Goal: Information Seeking & Learning: Learn about a topic

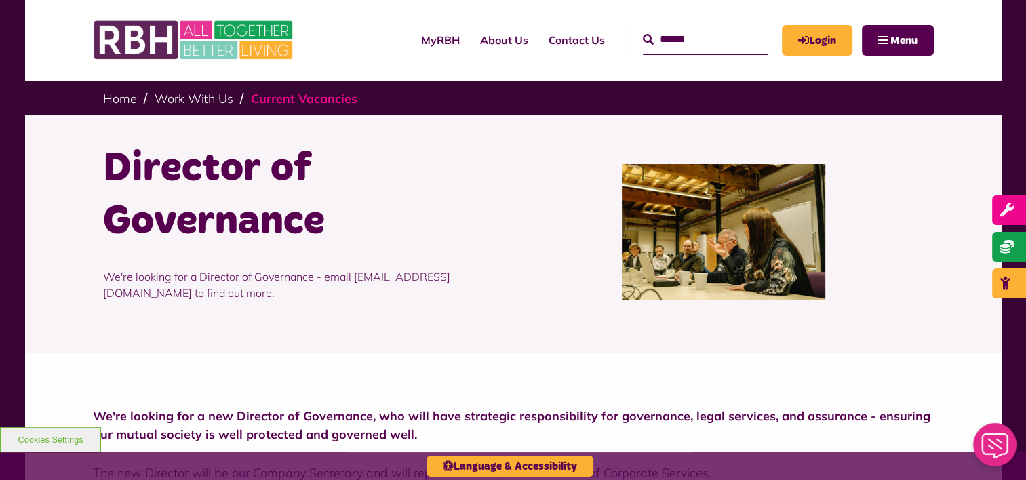
click at [264, 94] on link "Current Vacancies" at bounding box center [304, 99] width 106 height 16
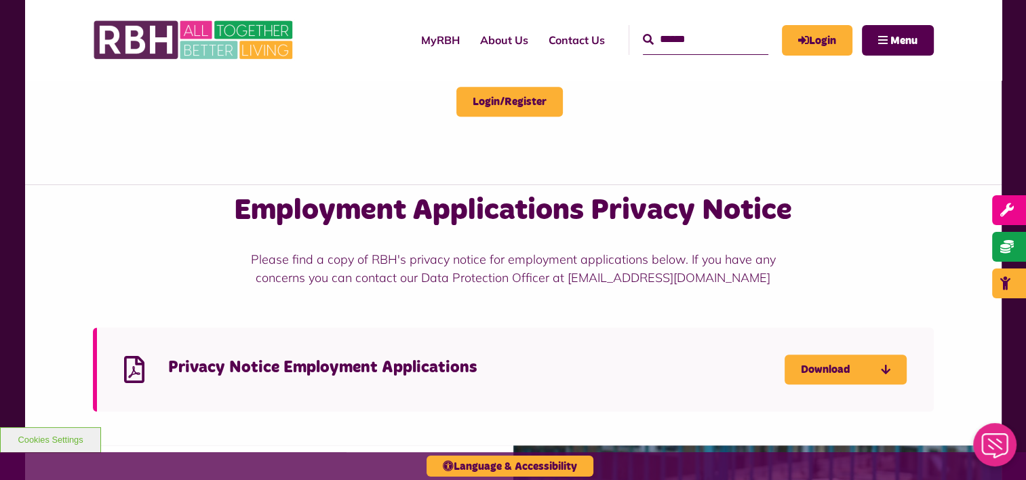
click at [94, 197] on div "Employment Applications Privacy Notice Please find a copy of RBH's privacy noti…" at bounding box center [513, 239] width 841 height 96
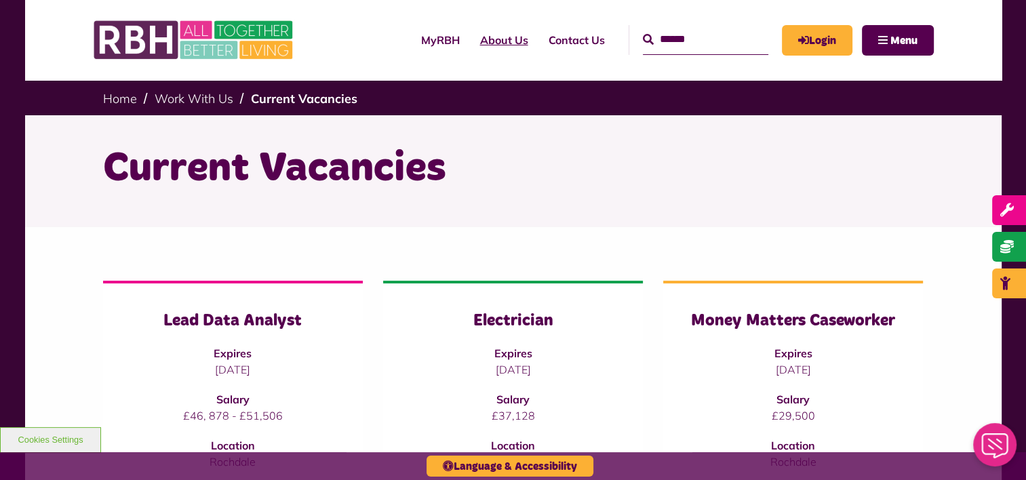
click at [491, 36] on link "About Us" at bounding box center [504, 40] width 68 height 37
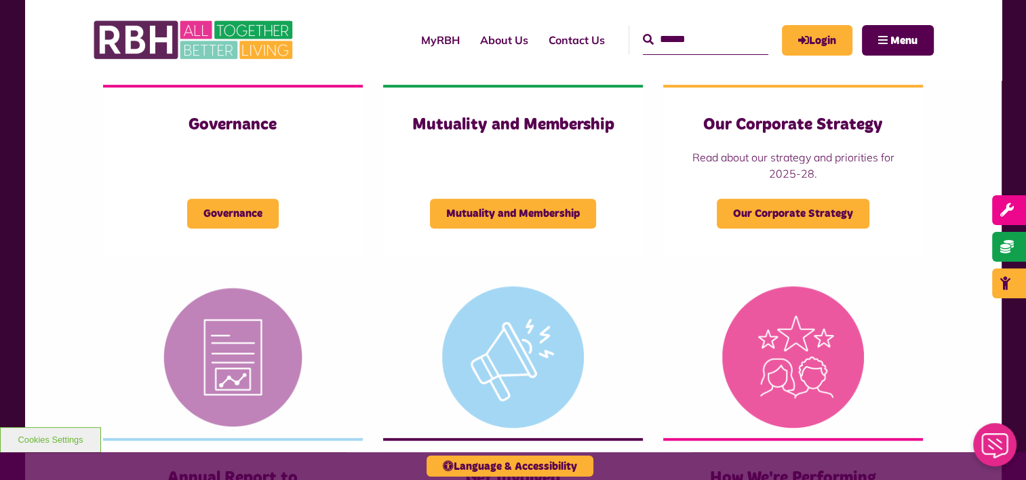
scroll to position [718, 0]
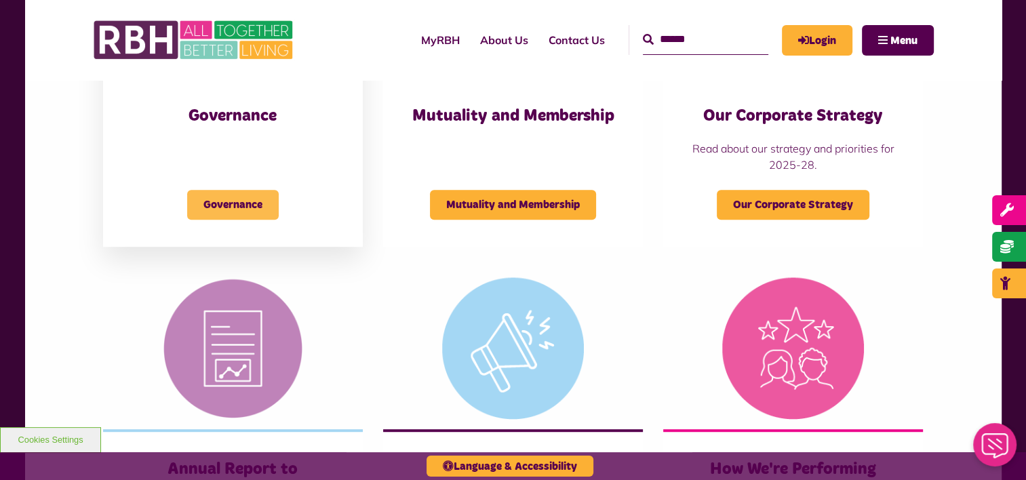
click at [200, 209] on span "Governance" at bounding box center [233, 205] width 92 height 30
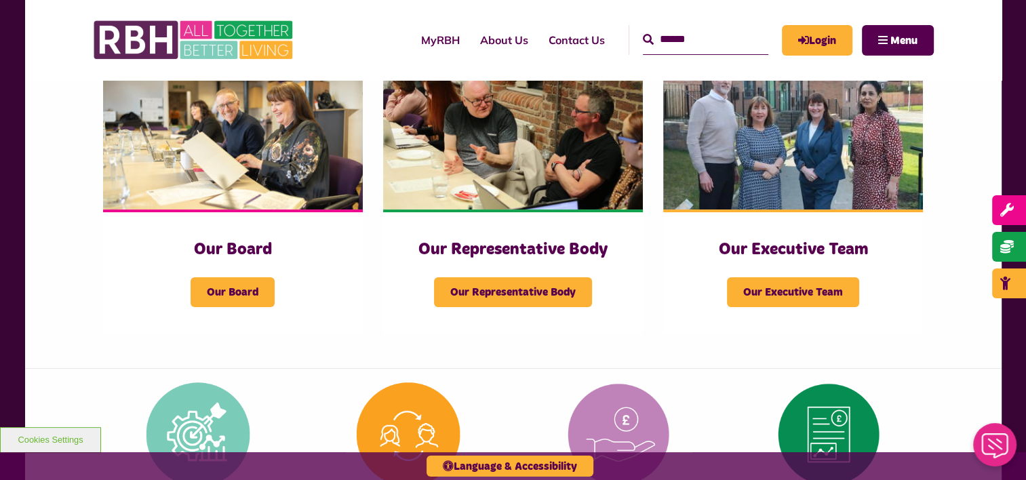
scroll to position [239, 0]
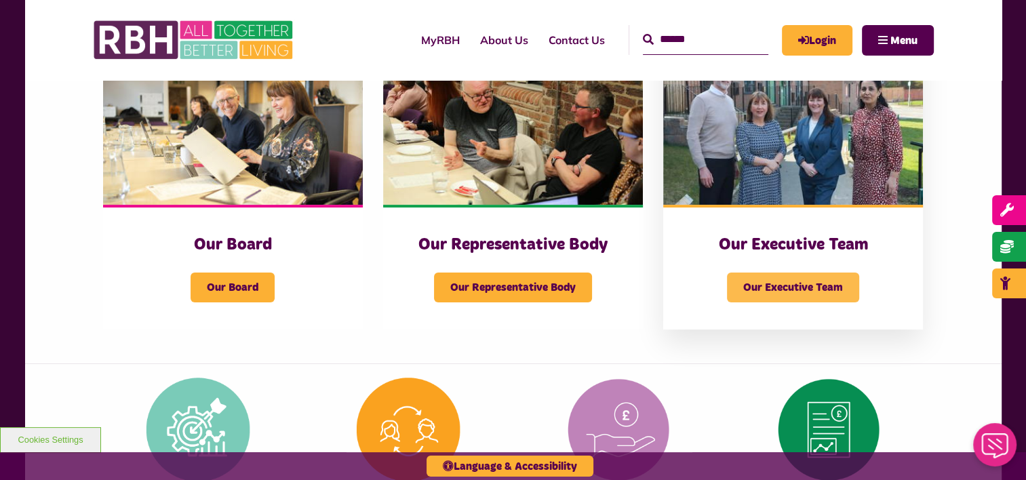
click at [757, 279] on span "Our Executive Team" at bounding box center [793, 288] width 132 height 30
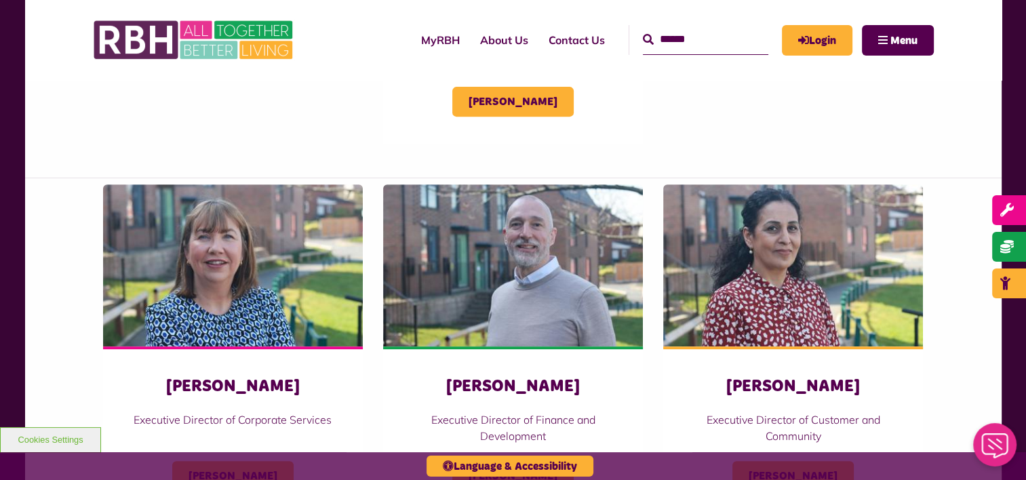
scroll to position [534, 0]
